Goal: Task Accomplishment & Management: Use online tool/utility

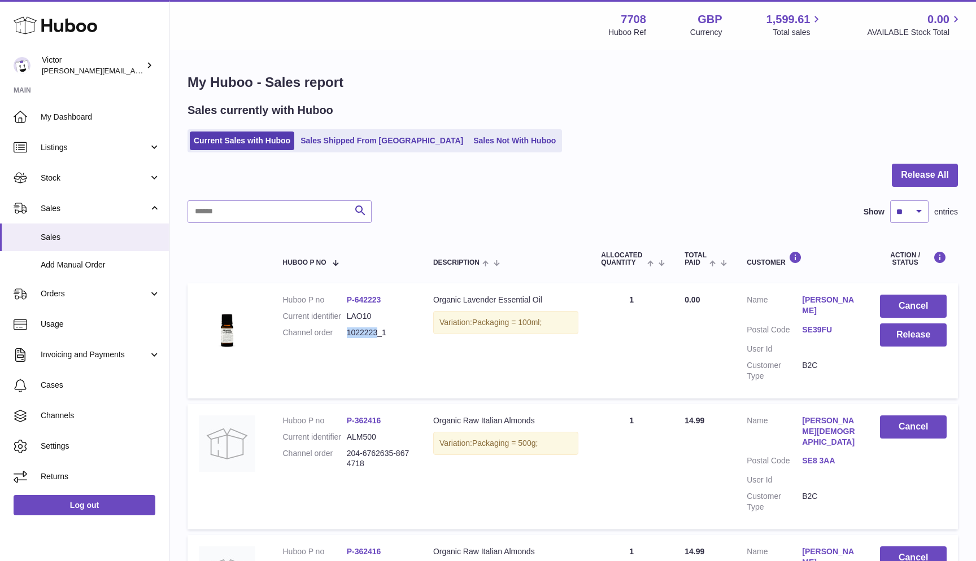
drag, startPoint x: 376, startPoint y: 332, endPoint x: 347, endPoint y: 334, distance: 28.9
click at [347, 334] on dd "1022223_1" at bounding box center [379, 332] width 64 height 11
copy dd "1022223"
click at [325, 215] on input "text" at bounding box center [279, 211] width 184 height 23
paste input "*******"
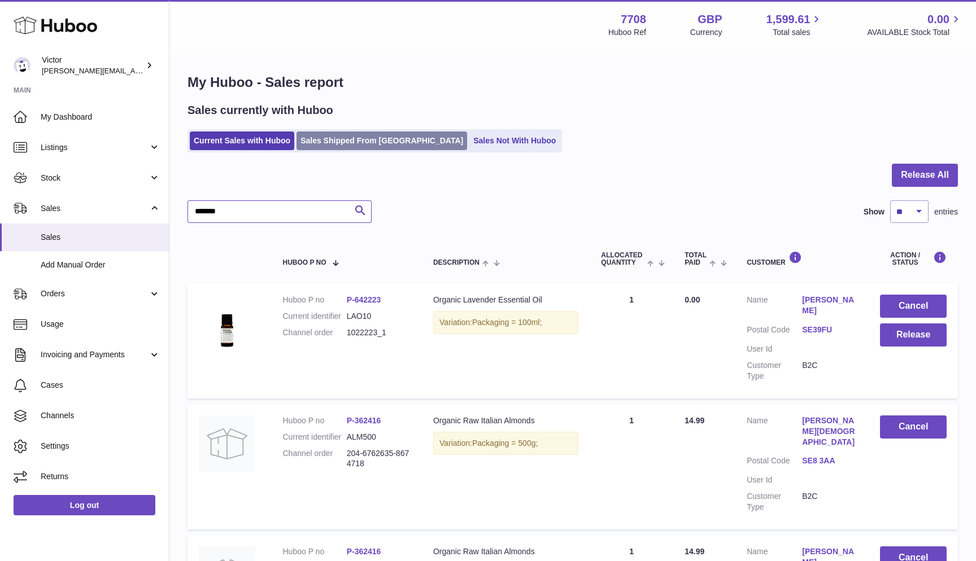
type input "*******"
click at [310, 134] on link "Sales Shipped From Huboo" at bounding box center [381, 141] width 171 height 19
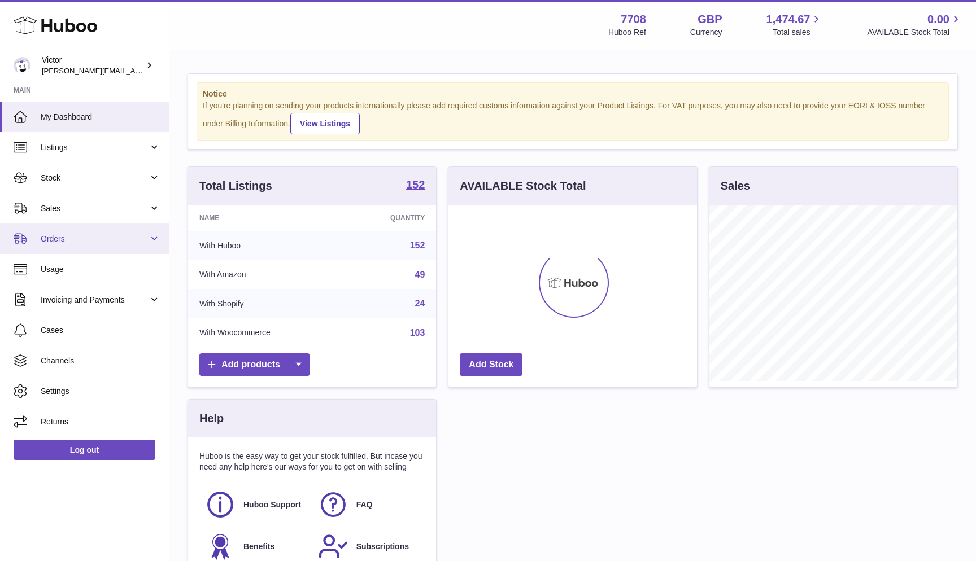
scroll to position [176, 248]
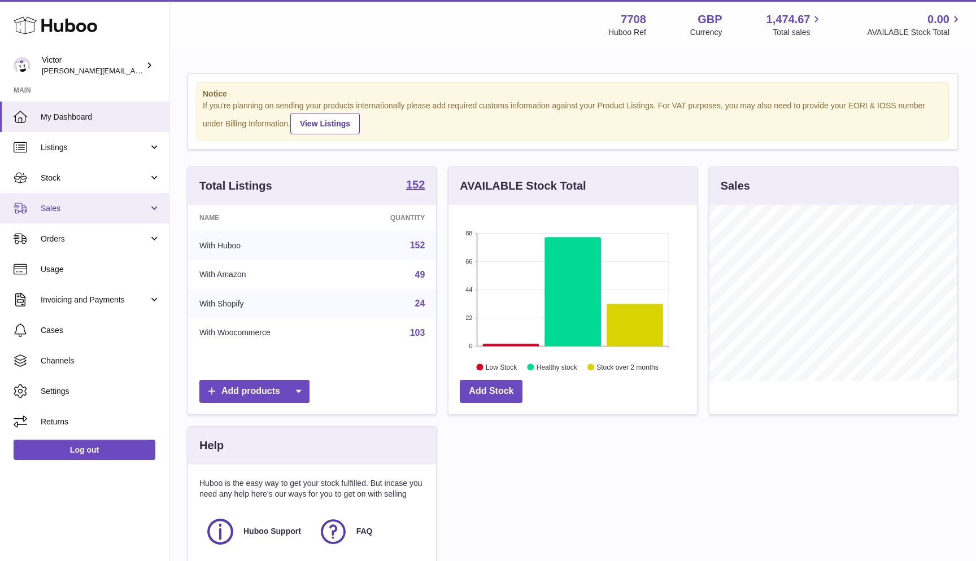
click at [76, 205] on span "Sales" at bounding box center [95, 208] width 108 height 11
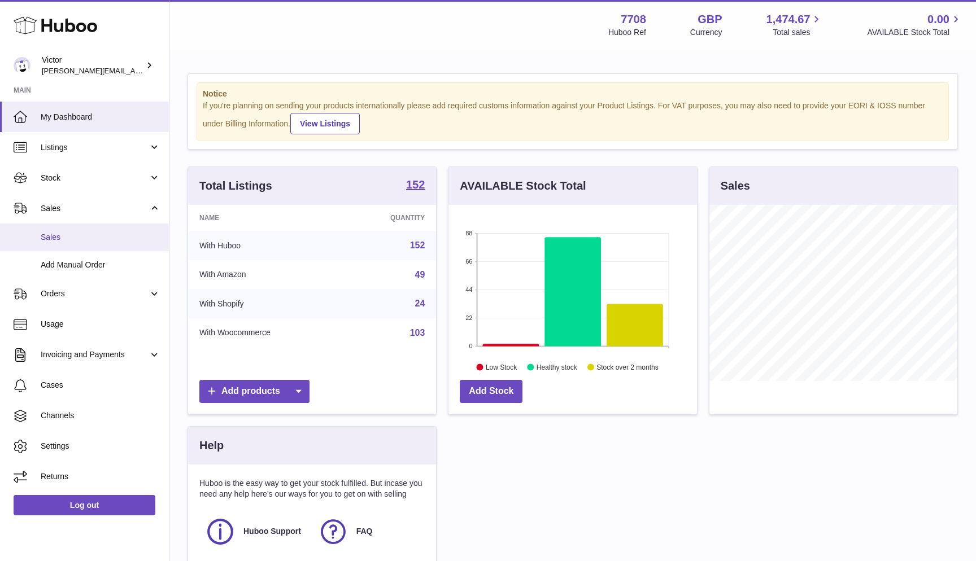
click at [76, 238] on span "Sales" at bounding box center [101, 237] width 120 height 11
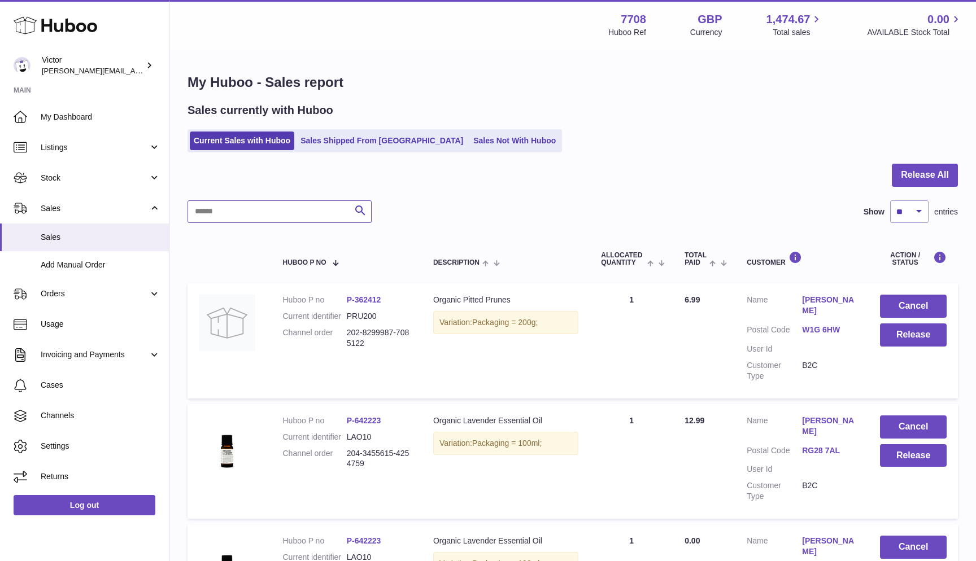
click at [251, 211] on input "text" at bounding box center [279, 211] width 184 height 23
paste input "*******"
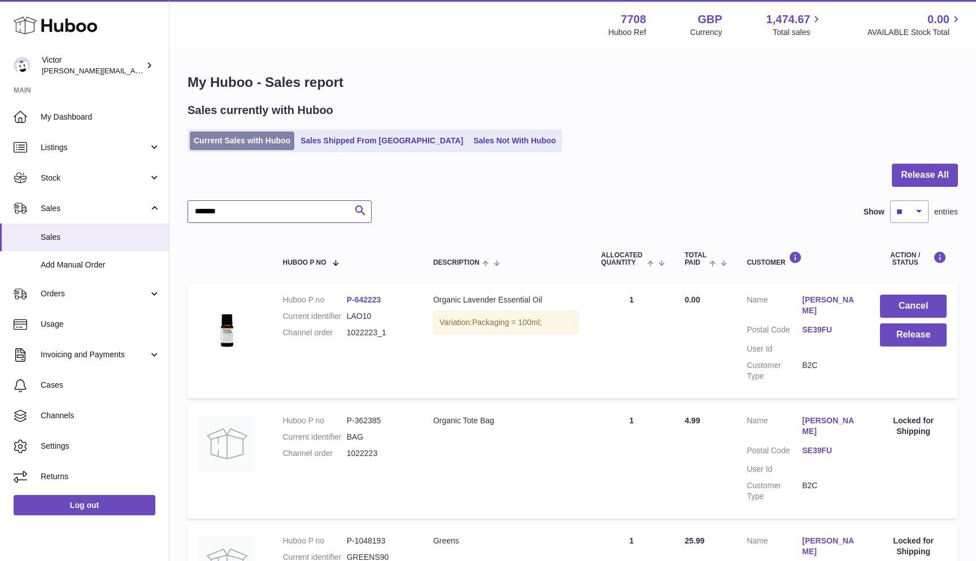
type input "*******"
click at [243, 142] on link "Current Sales with Huboo" at bounding box center [242, 141] width 104 height 19
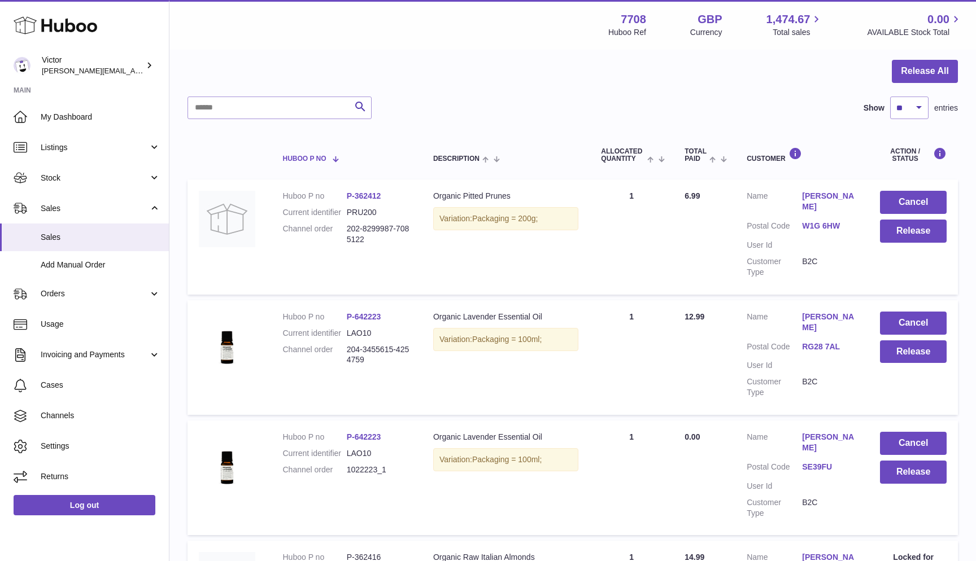
scroll to position [94, 0]
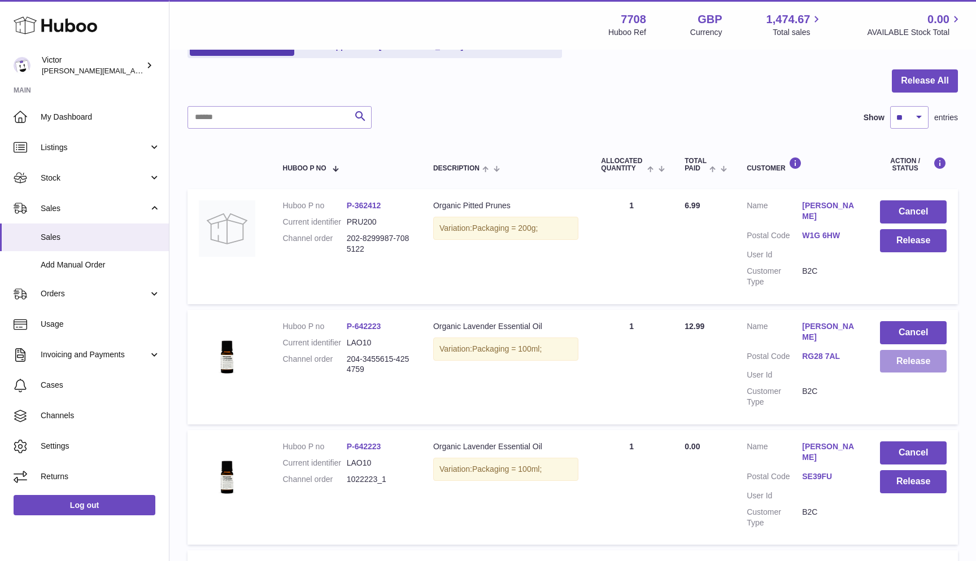
click at [888, 359] on button "Release" at bounding box center [913, 361] width 67 height 23
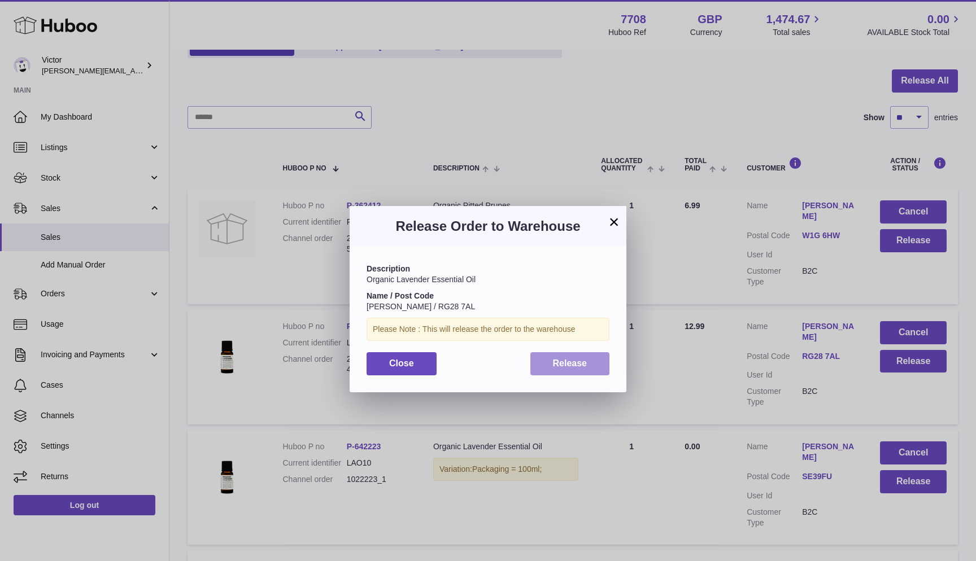
click at [589, 359] on button "Release" at bounding box center [570, 363] width 80 height 23
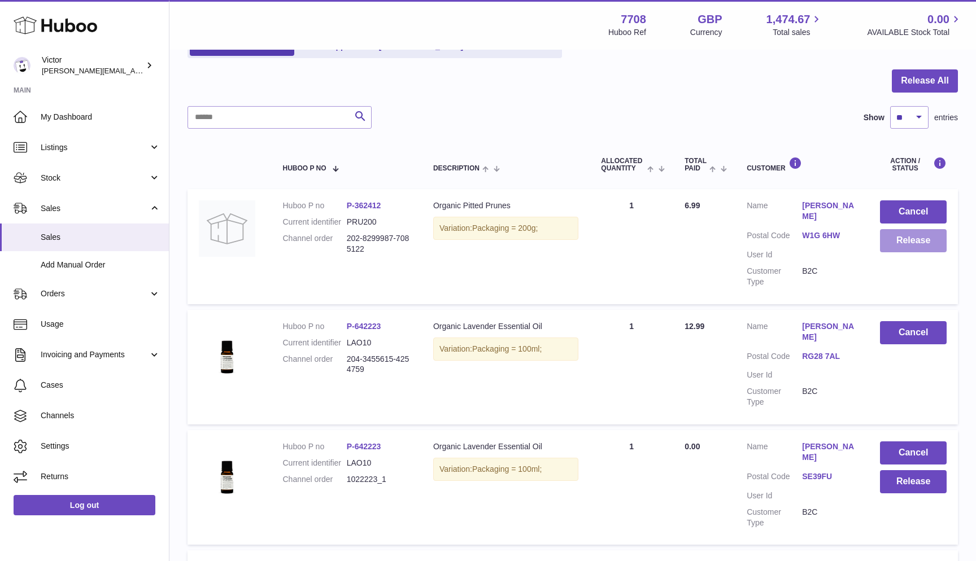
click at [902, 238] on button "Release" at bounding box center [913, 240] width 67 height 23
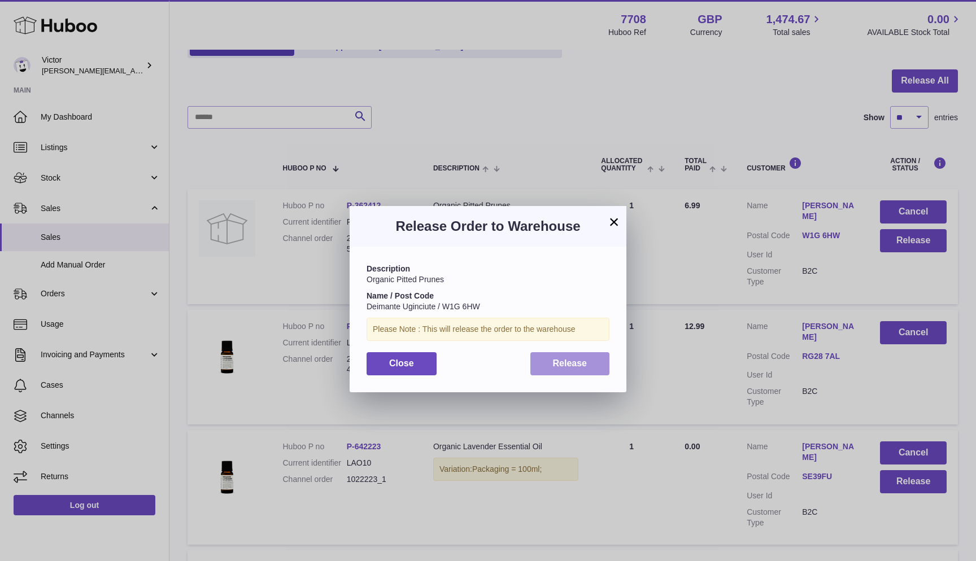
click at [597, 355] on button "Release" at bounding box center [570, 363] width 80 height 23
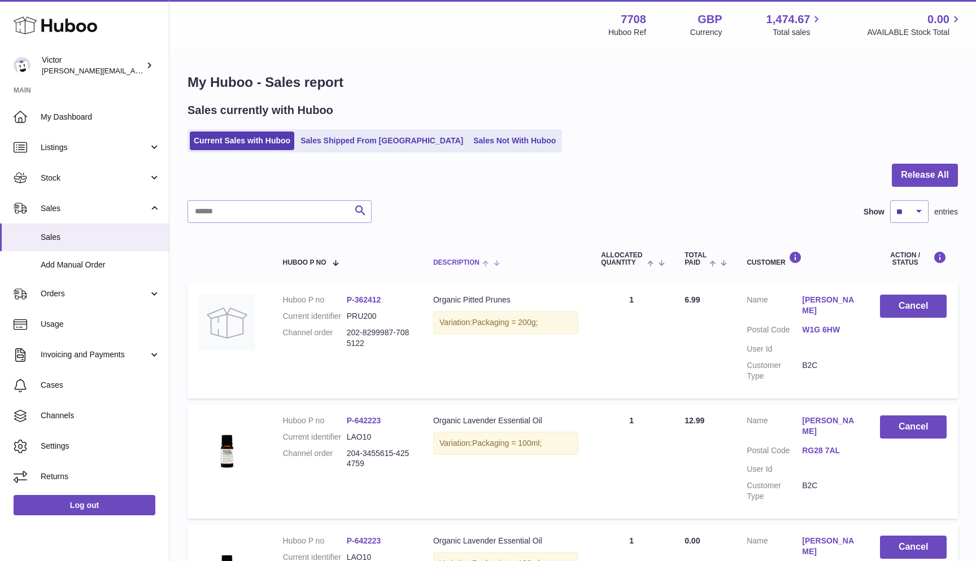
scroll to position [0, 0]
click at [469, 145] on link "Sales Not With Huboo" at bounding box center [514, 141] width 90 height 19
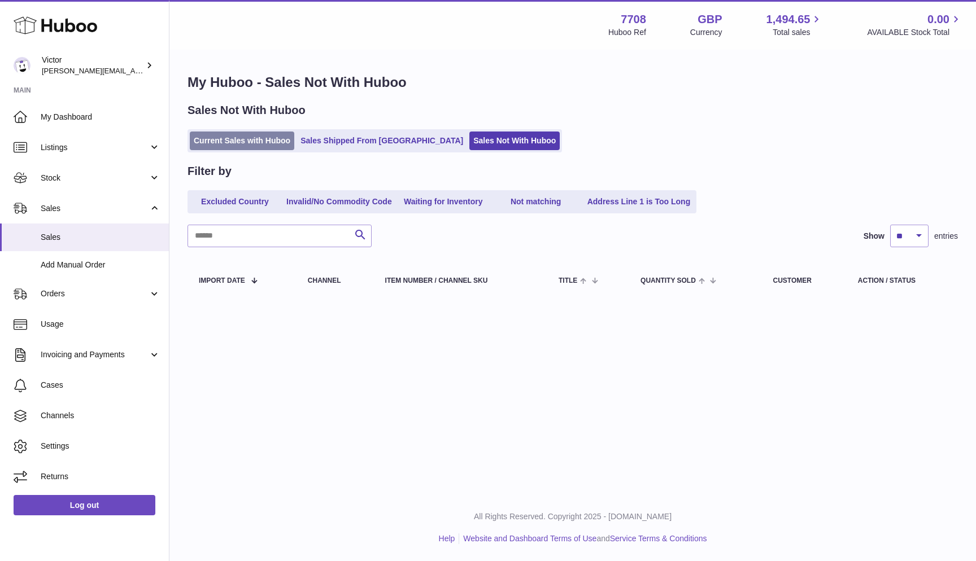
click at [228, 137] on link "Current Sales with Huboo" at bounding box center [242, 141] width 104 height 19
